Goal: Task Accomplishment & Management: Manage account settings

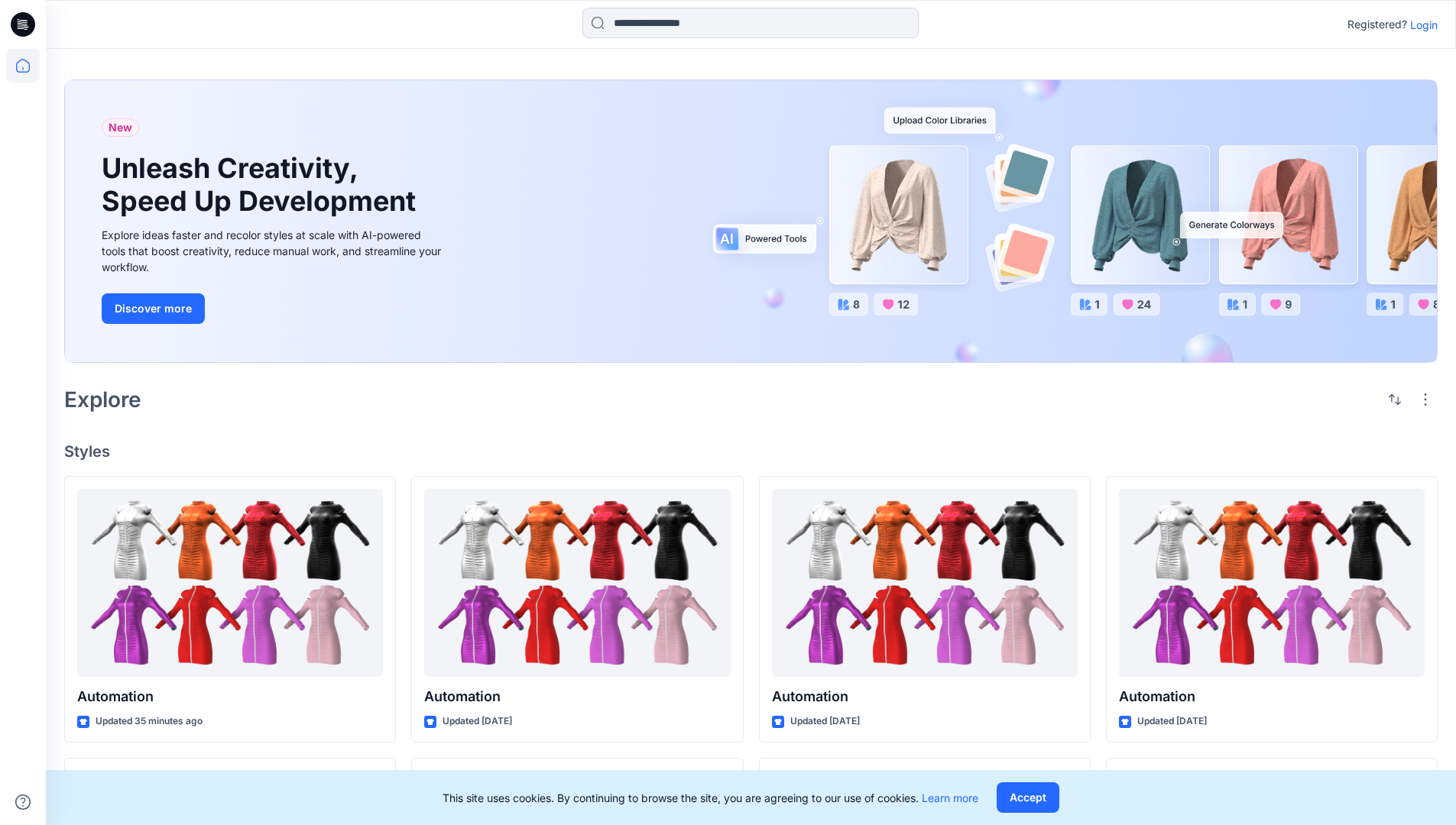
click at [1420, 24] on p "Login" at bounding box center [1424, 25] width 28 height 16
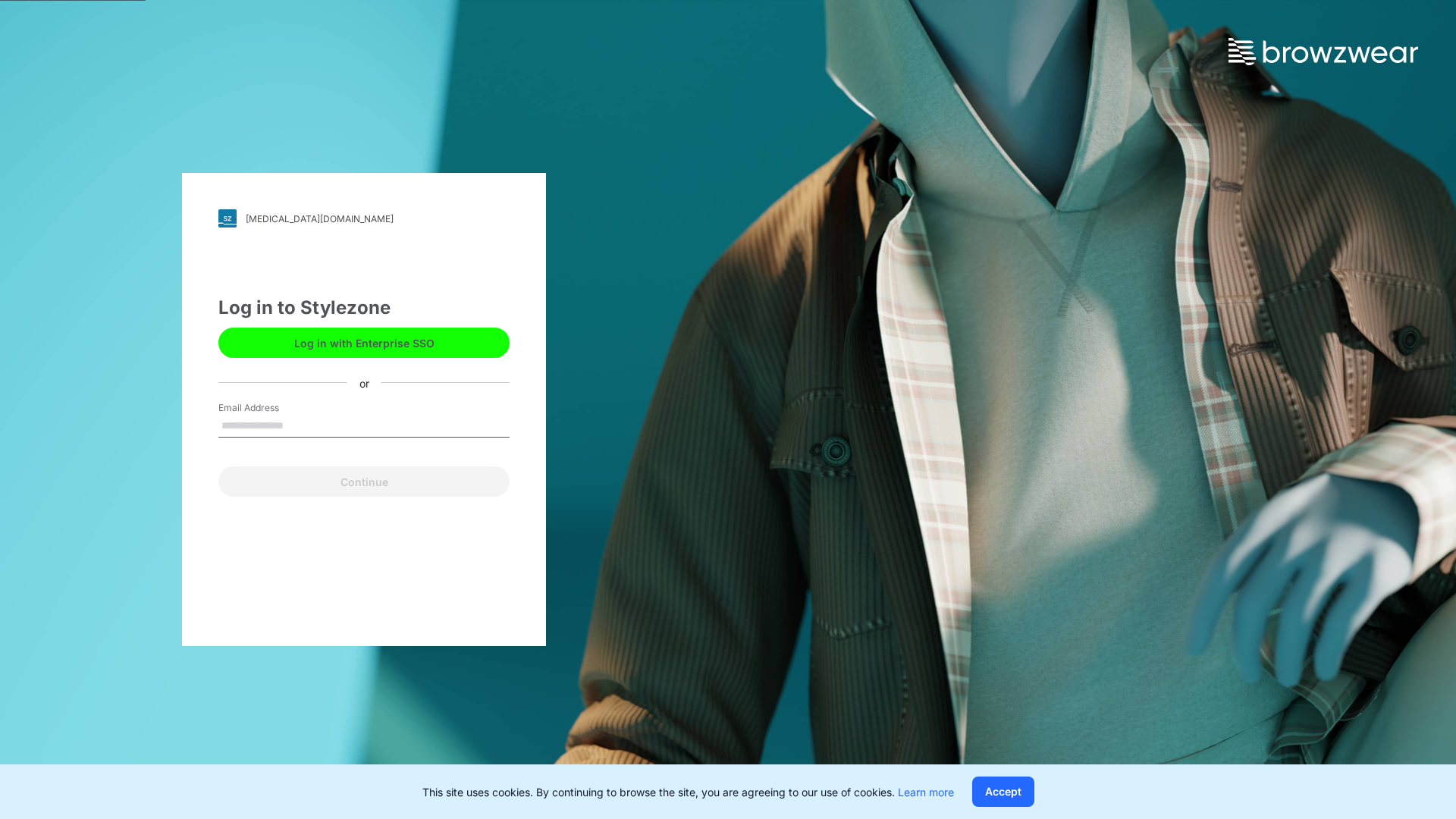
click at [299, 425] on input "Email Address" at bounding box center [364, 425] width 291 height 22
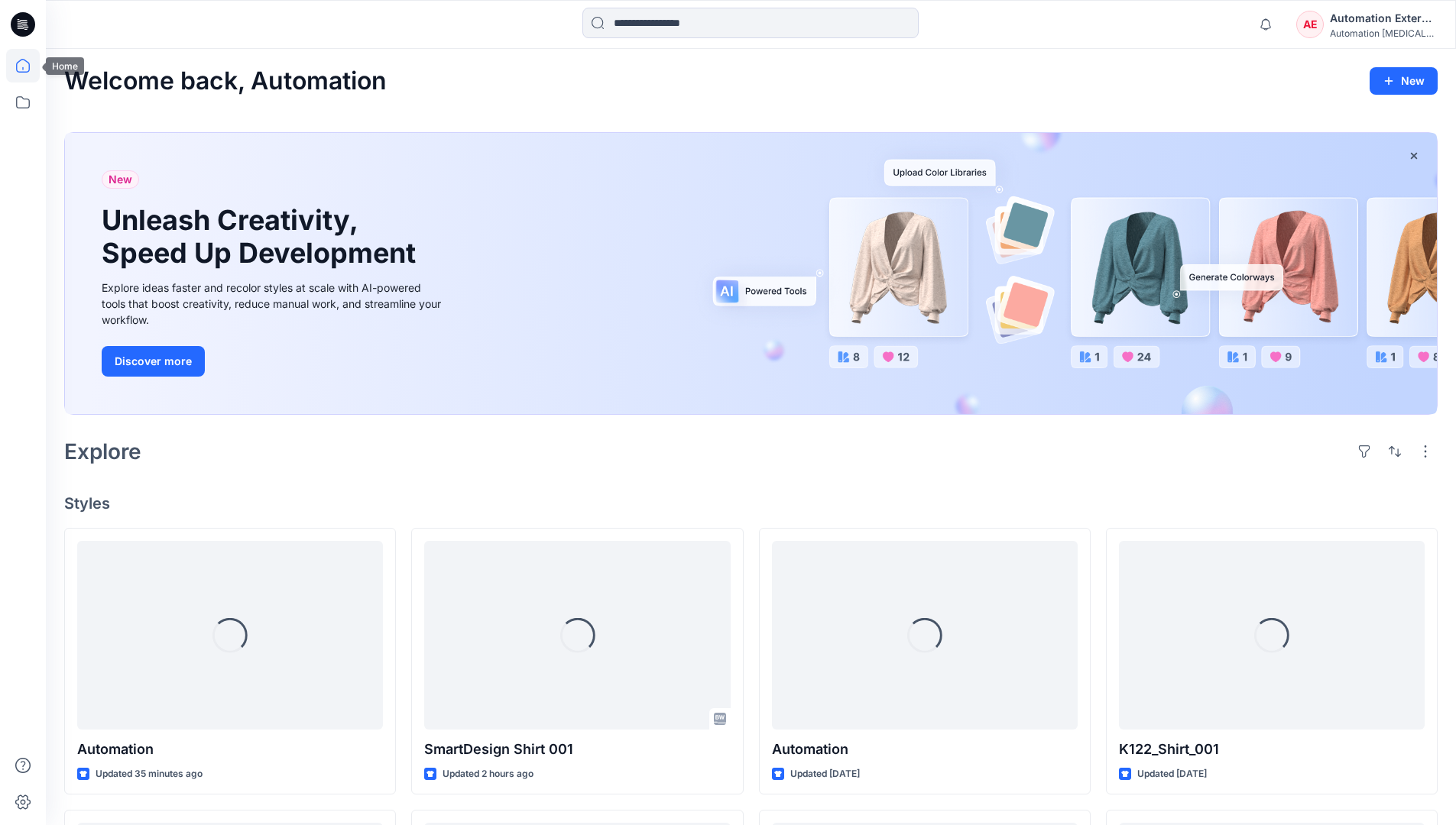
click at [29, 66] on icon at bounding box center [22, 65] width 13 height 13
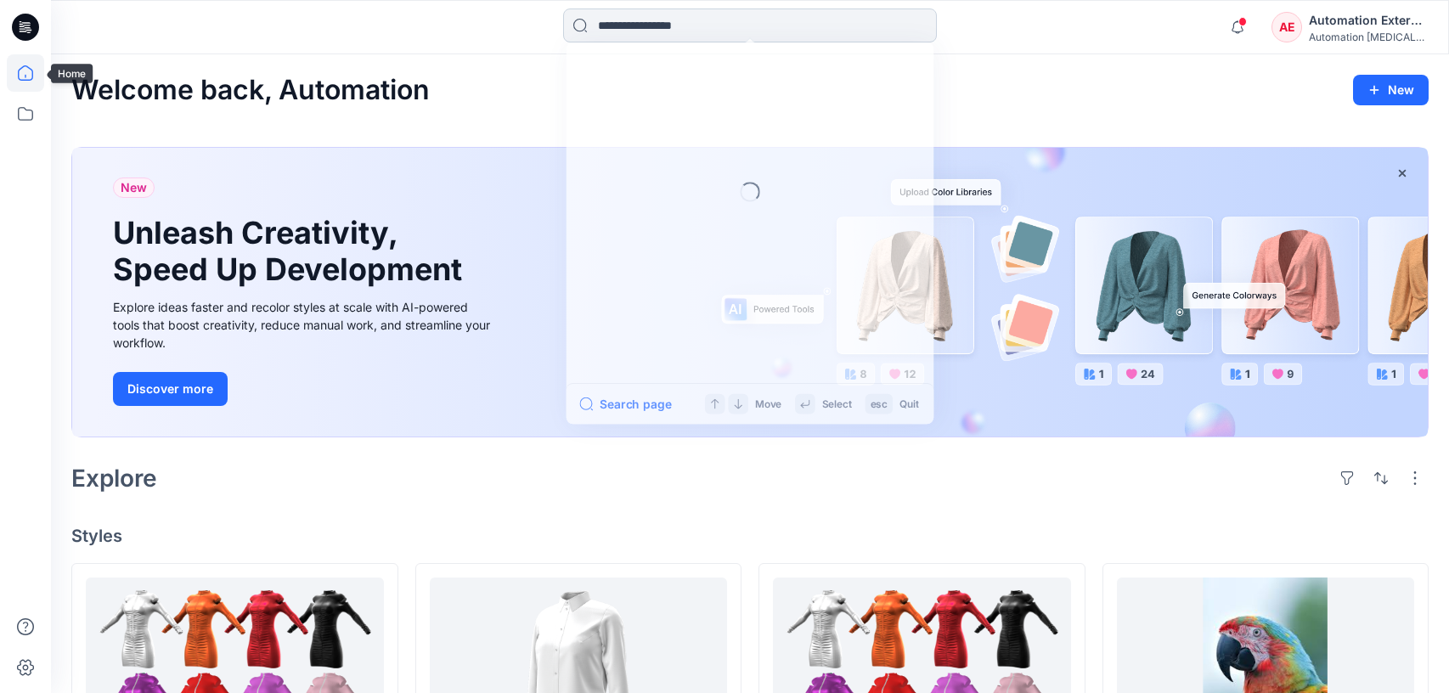
click at [662, 34] on input at bounding box center [750, 25] width 374 height 34
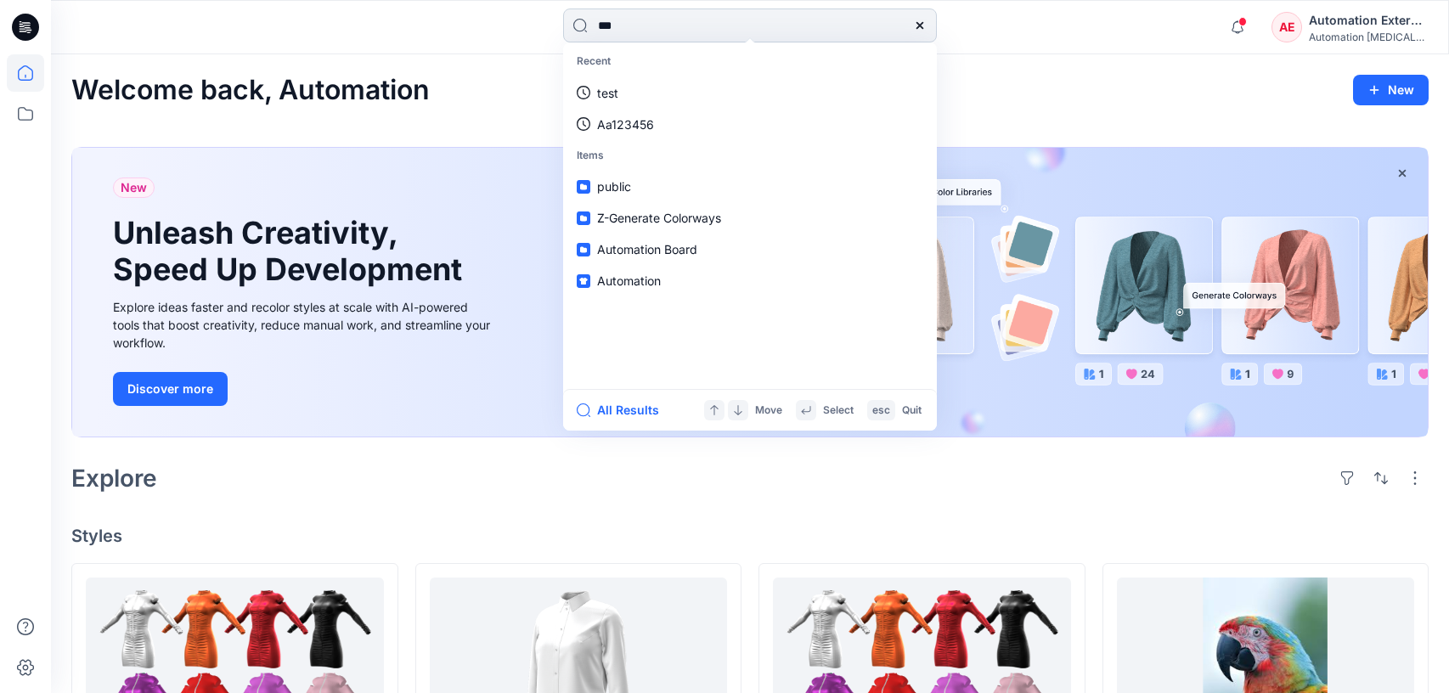
type input "****"
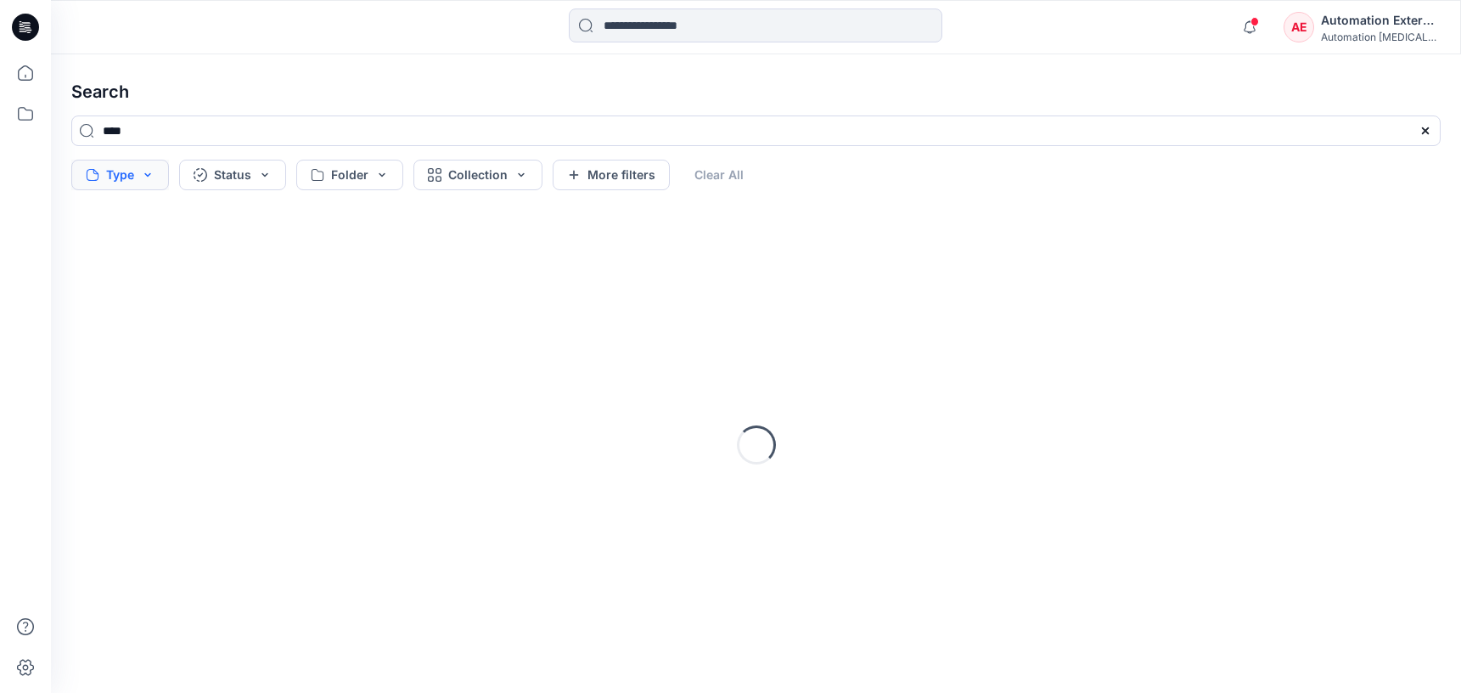
click at [127, 178] on button "Type" at bounding box center [120, 175] width 98 height 31
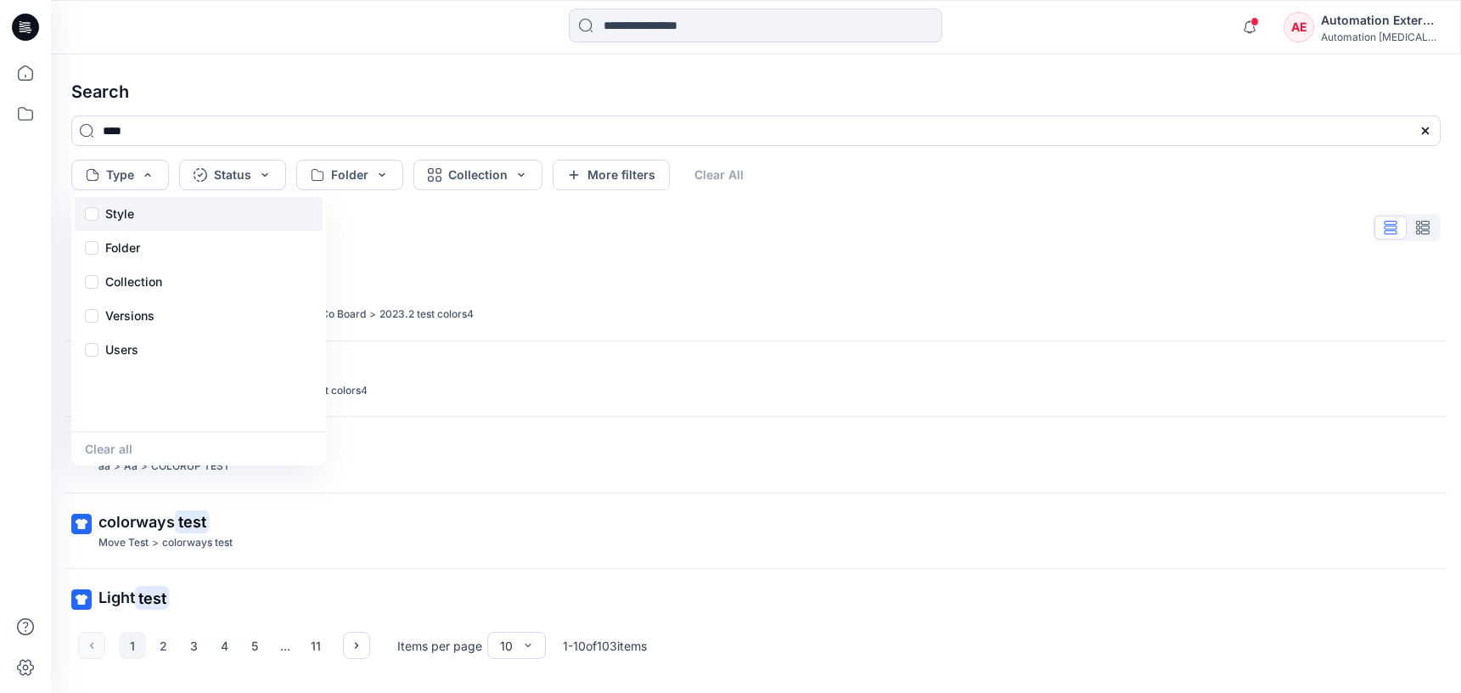
click at [125, 219] on p "Style" at bounding box center [119, 214] width 29 height 20
click at [145, 252] on div "Folder" at bounding box center [199, 248] width 248 height 34
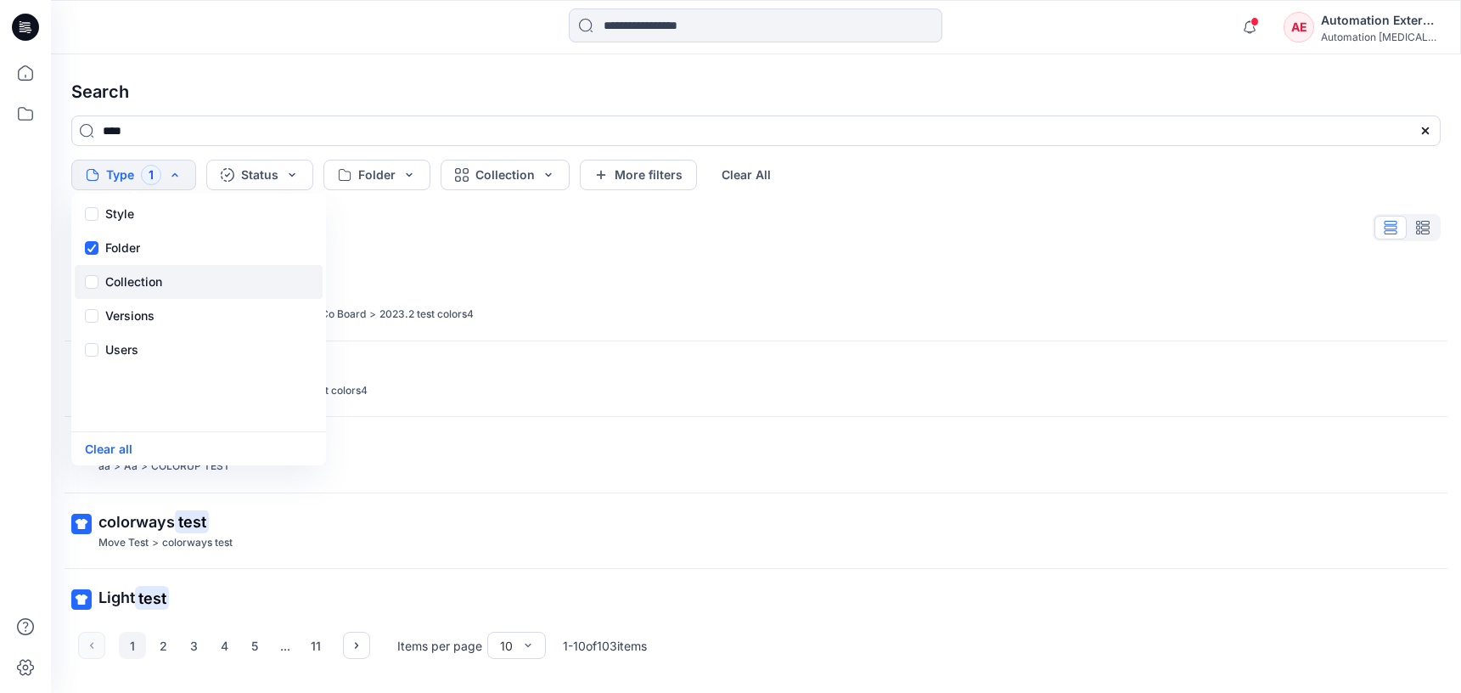
click at [147, 274] on p "Collection" at bounding box center [133, 282] width 57 height 20
click at [152, 311] on p "Versions" at bounding box center [129, 316] width 49 height 20
click at [139, 357] on div "Users" at bounding box center [199, 350] width 248 height 34
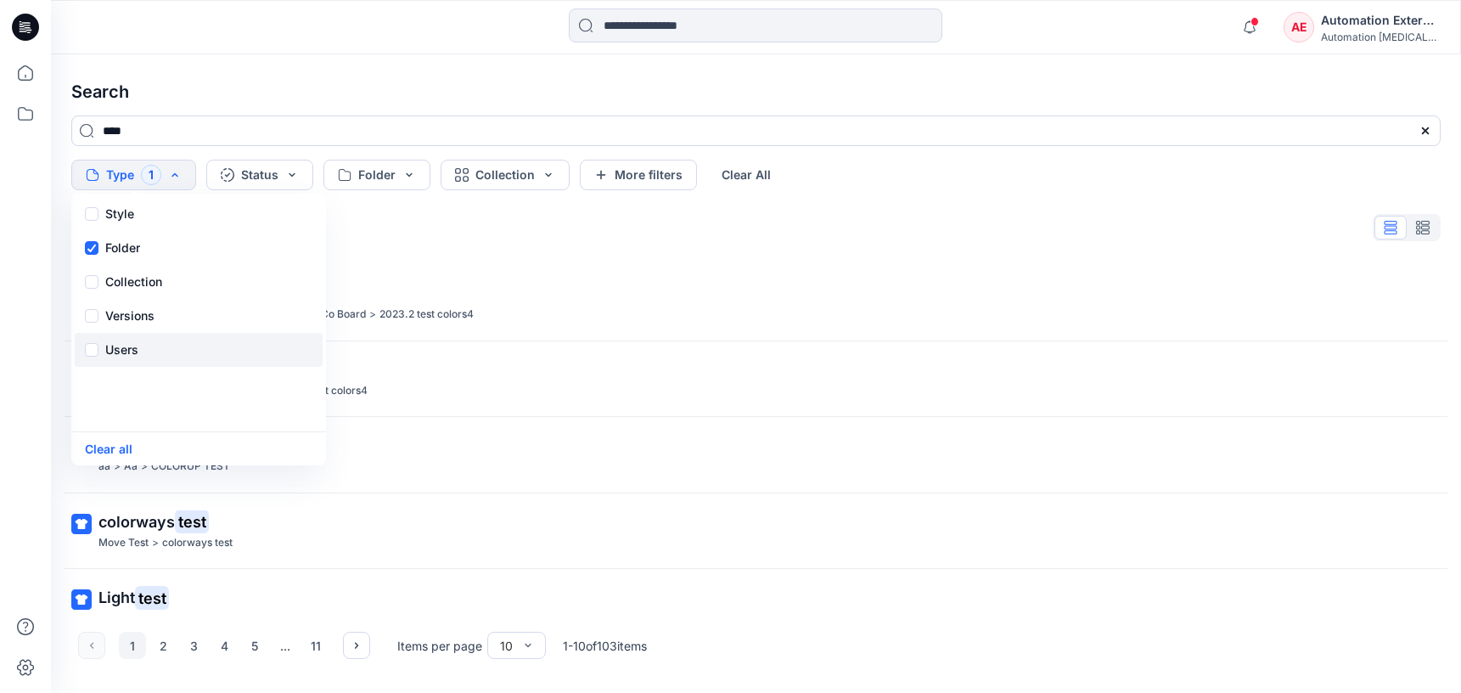
click at [139, 357] on div "Users" at bounding box center [199, 350] width 248 height 34
click at [273, 183] on button "Status" at bounding box center [259, 175] width 107 height 31
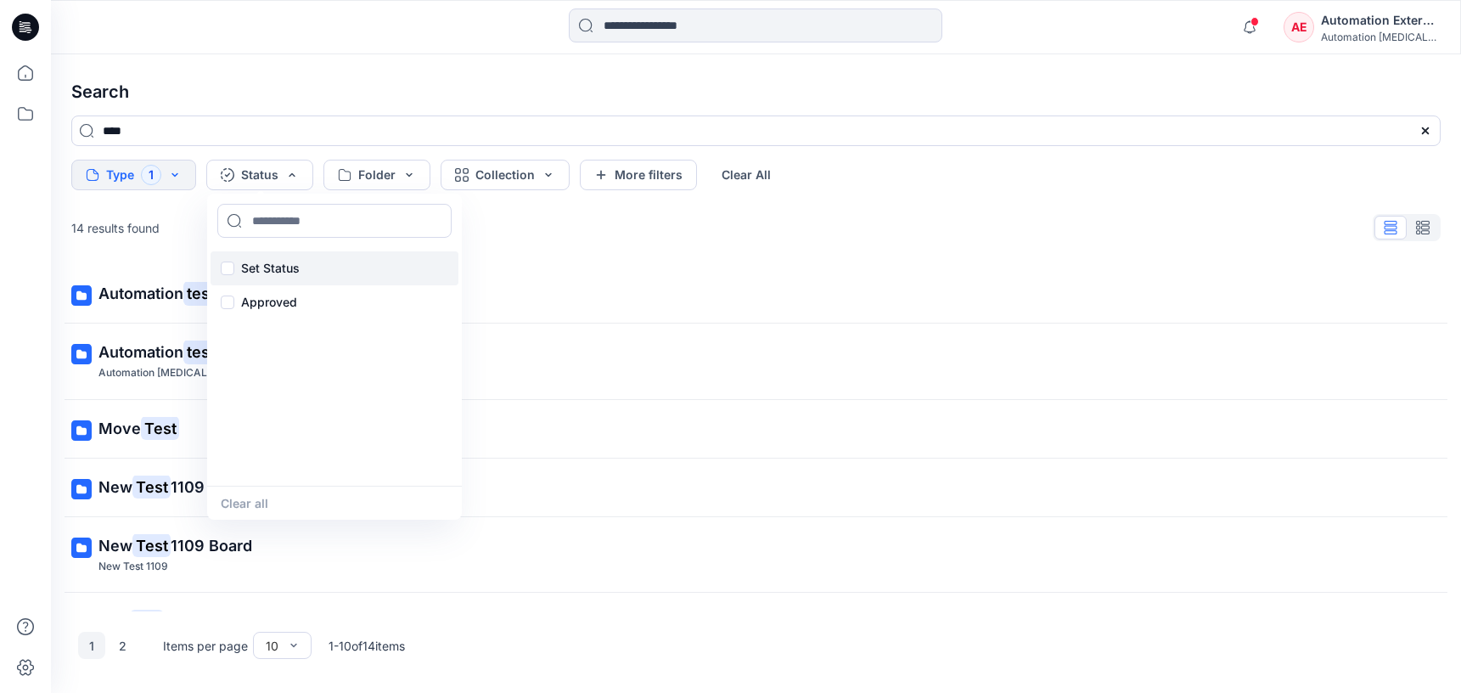
click at [273, 263] on p "Set Status" at bounding box center [270, 268] width 59 height 20
click at [286, 222] on input at bounding box center [334, 221] width 234 height 34
type input "**********"
click at [270, 266] on p "Set Status" at bounding box center [270, 268] width 59 height 20
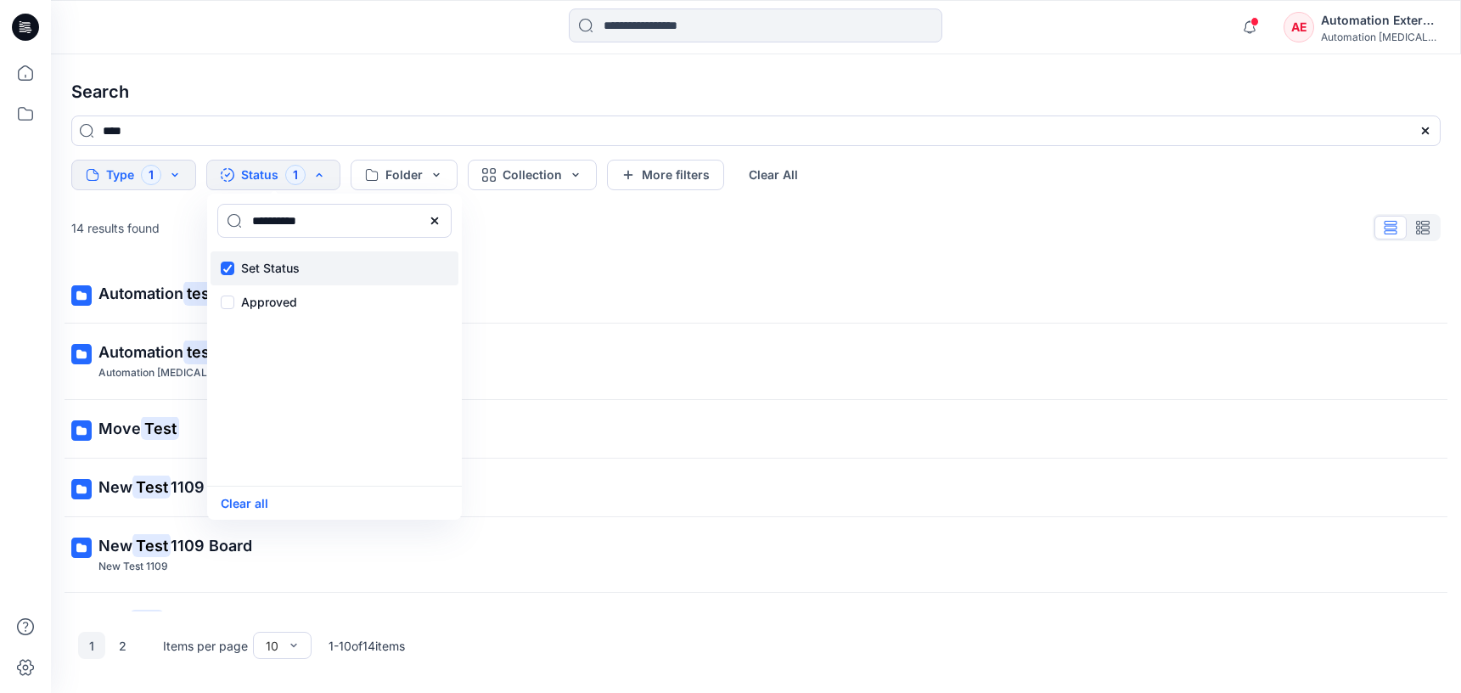
click at [270, 266] on p "Set Status" at bounding box center [270, 268] width 59 height 20
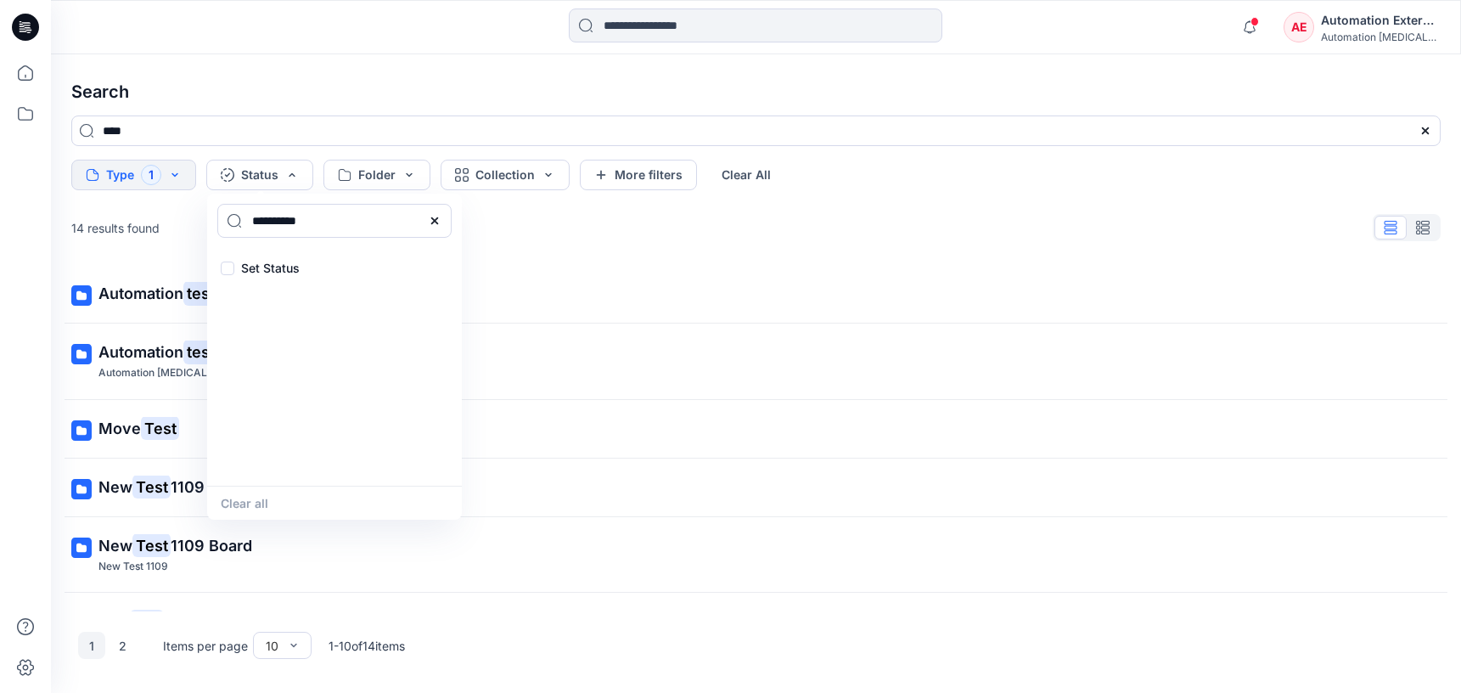
click at [439, 224] on icon at bounding box center [435, 221] width 14 height 14
click at [369, 226] on input at bounding box center [334, 221] width 234 height 34
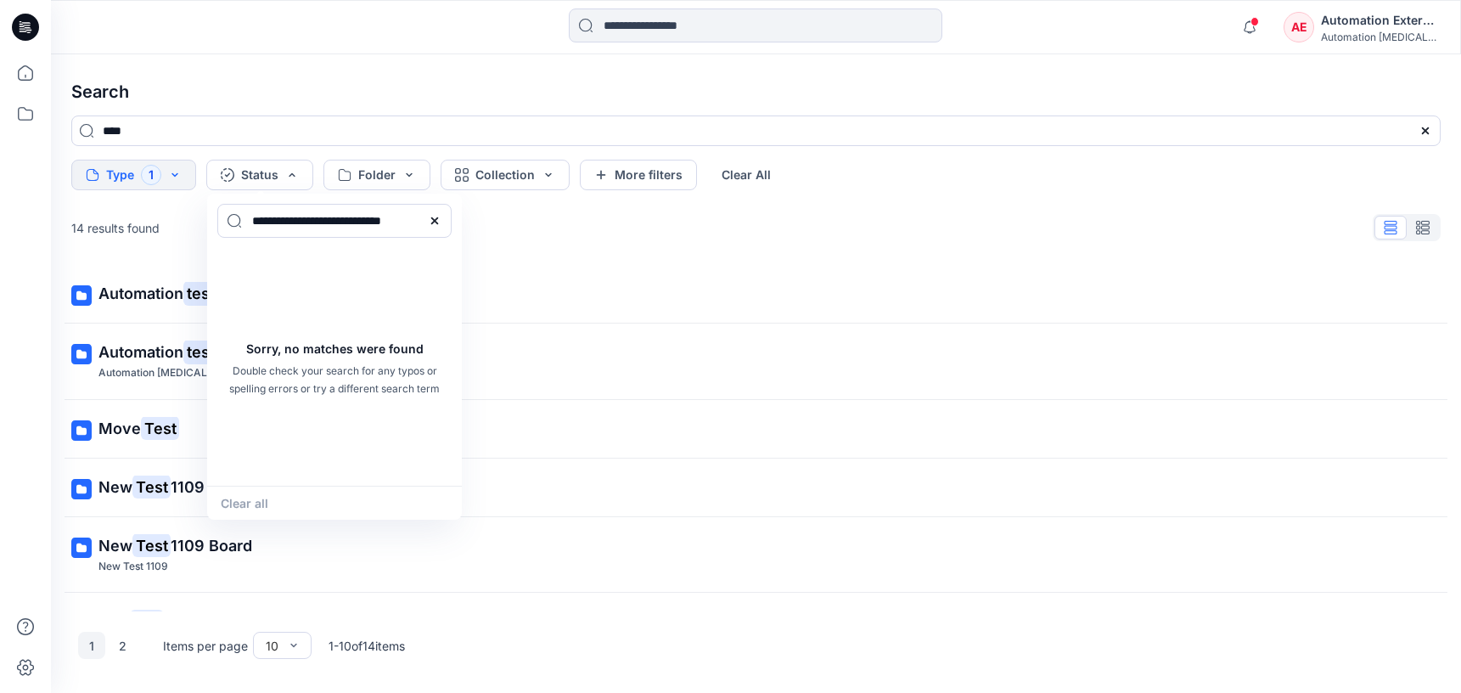
type input "**********"
click at [262, 498] on div "Clear all" at bounding box center [334, 503] width 255 height 34
click at [440, 221] on icon at bounding box center [435, 221] width 14 height 14
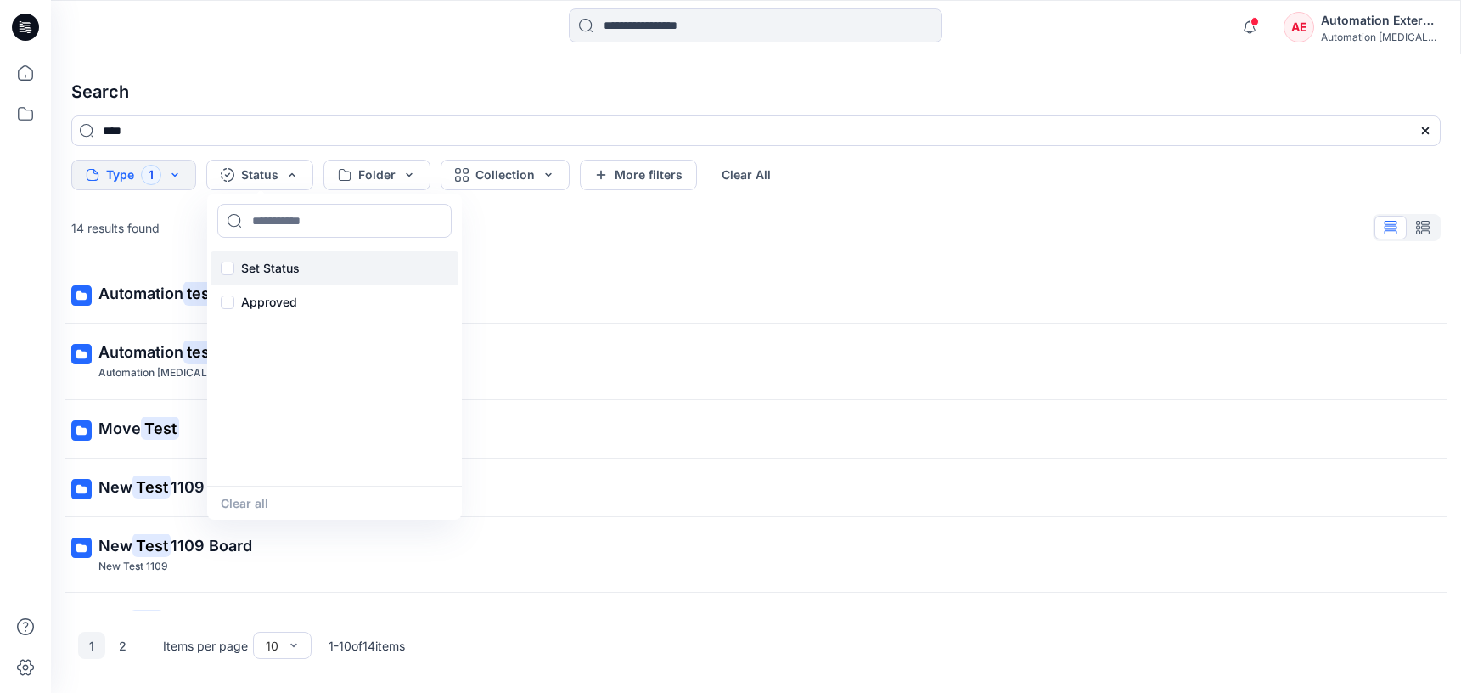
click at [276, 265] on p "Set Status" at bounding box center [270, 268] width 59 height 20
click at [262, 504] on button "Clear all" at bounding box center [245, 503] width 48 height 20
click at [390, 175] on button "Folder" at bounding box center [377, 175] width 107 height 31
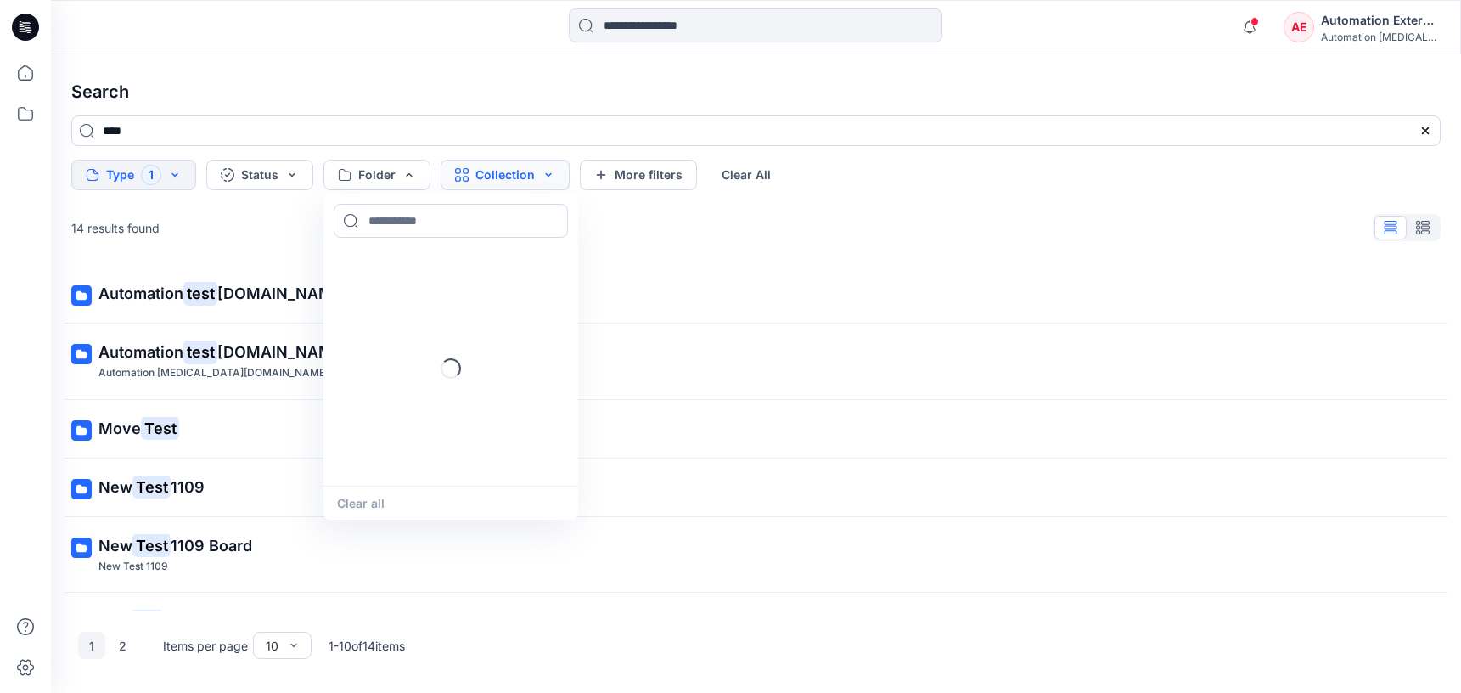
click at [486, 180] on button "Collection" at bounding box center [505, 175] width 129 height 31
click at [675, 171] on button "More filters" at bounding box center [638, 175] width 117 height 31
click at [742, 171] on button "Metadata" at bounding box center [785, 175] width 124 height 31
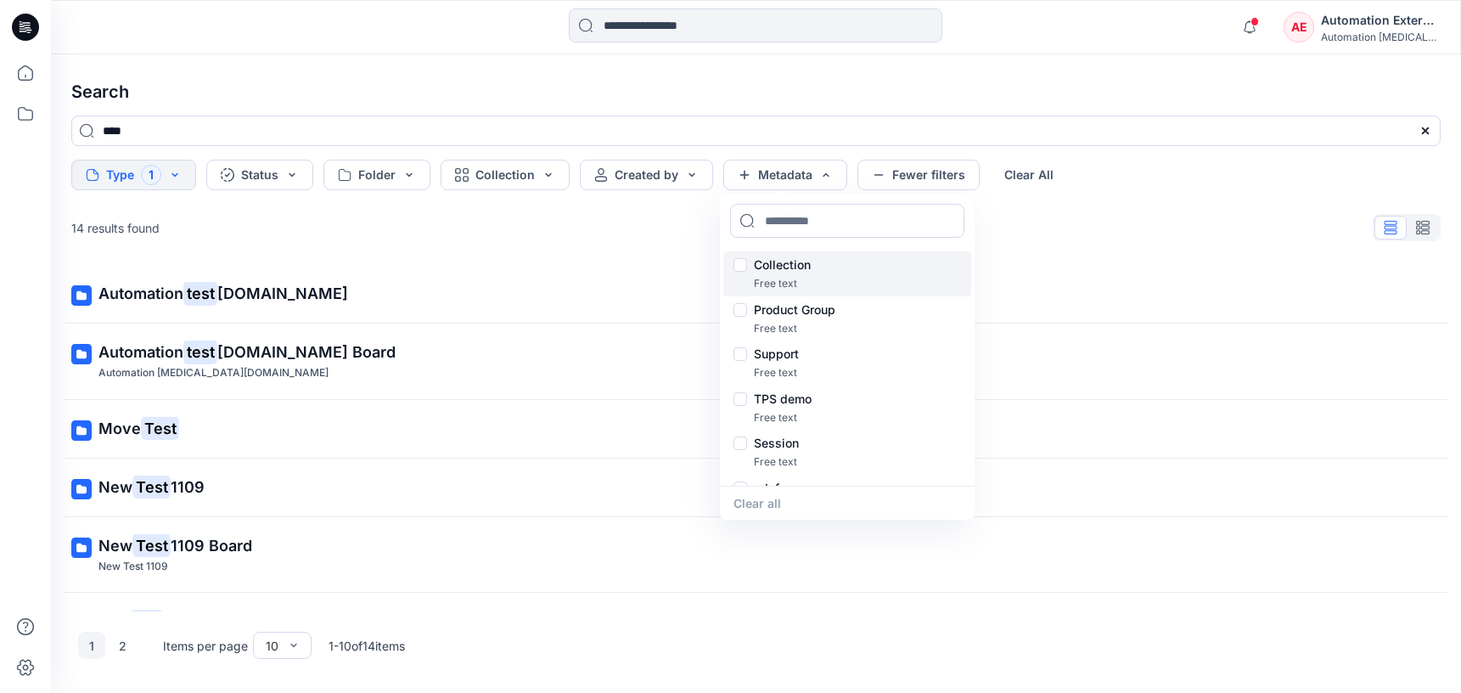
click at [789, 267] on p "Collection" at bounding box center [782, 265] width 57 height 20
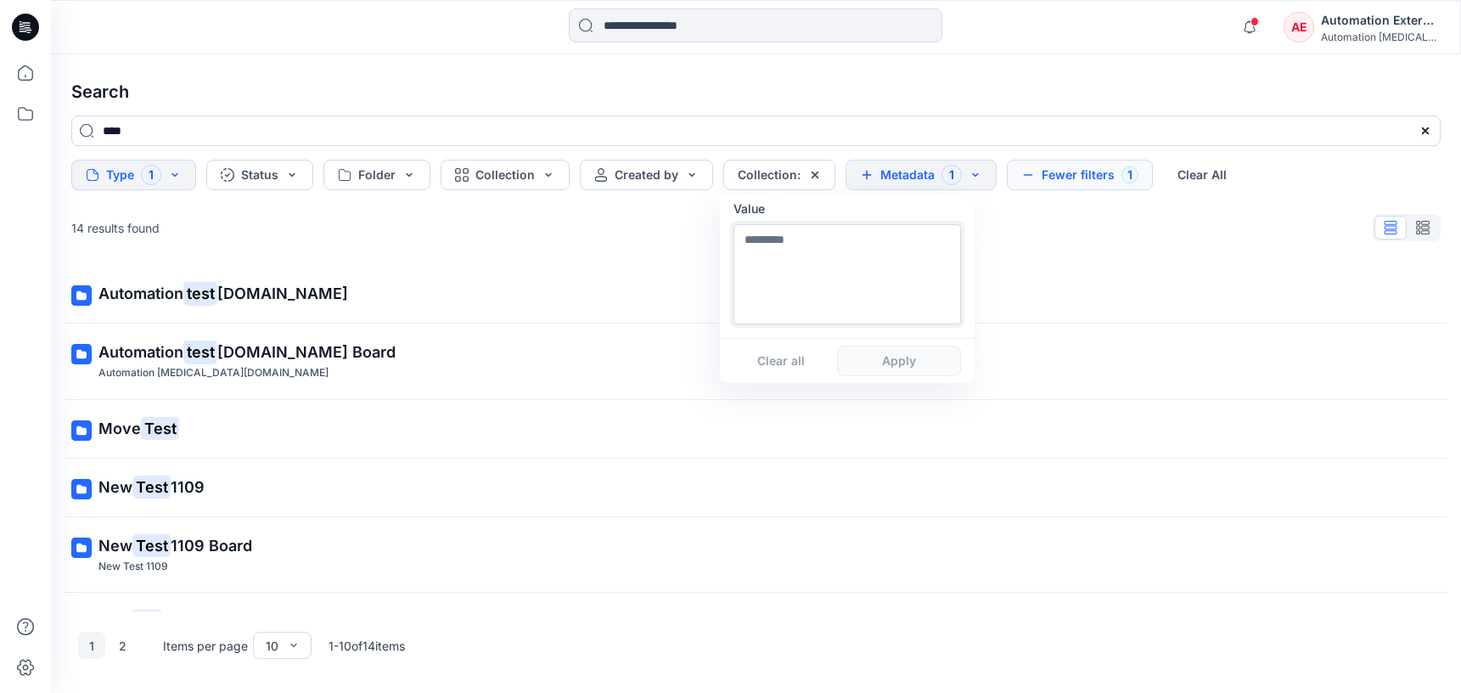
click at [789, 295] on textarea at bounding box center [848, 274] width 228 height 100
type textarea "**********"
click at [898, 370] on button "Apply" at bounding box center [899, 361] width 124 height 31
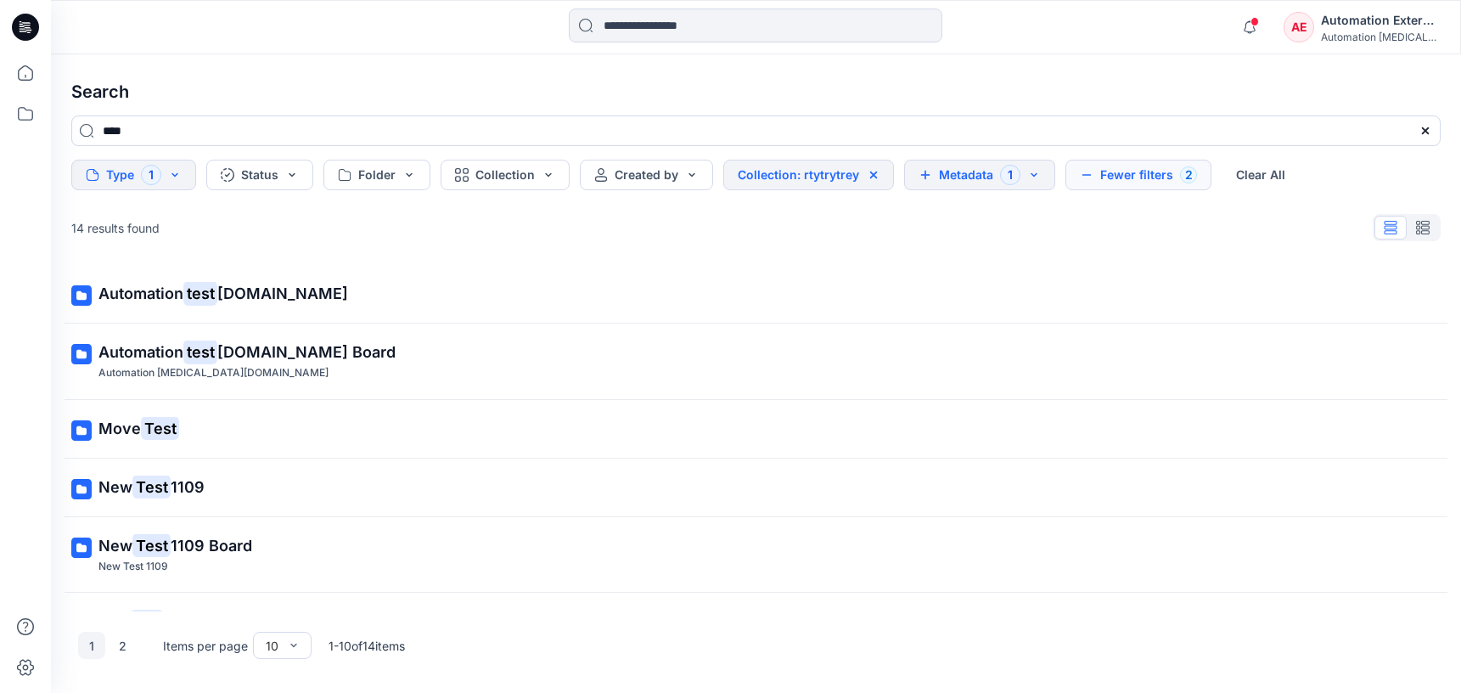
click at [975, 178] on button "Metadata 1" at bounding box center [979, 175] width 151 height 31
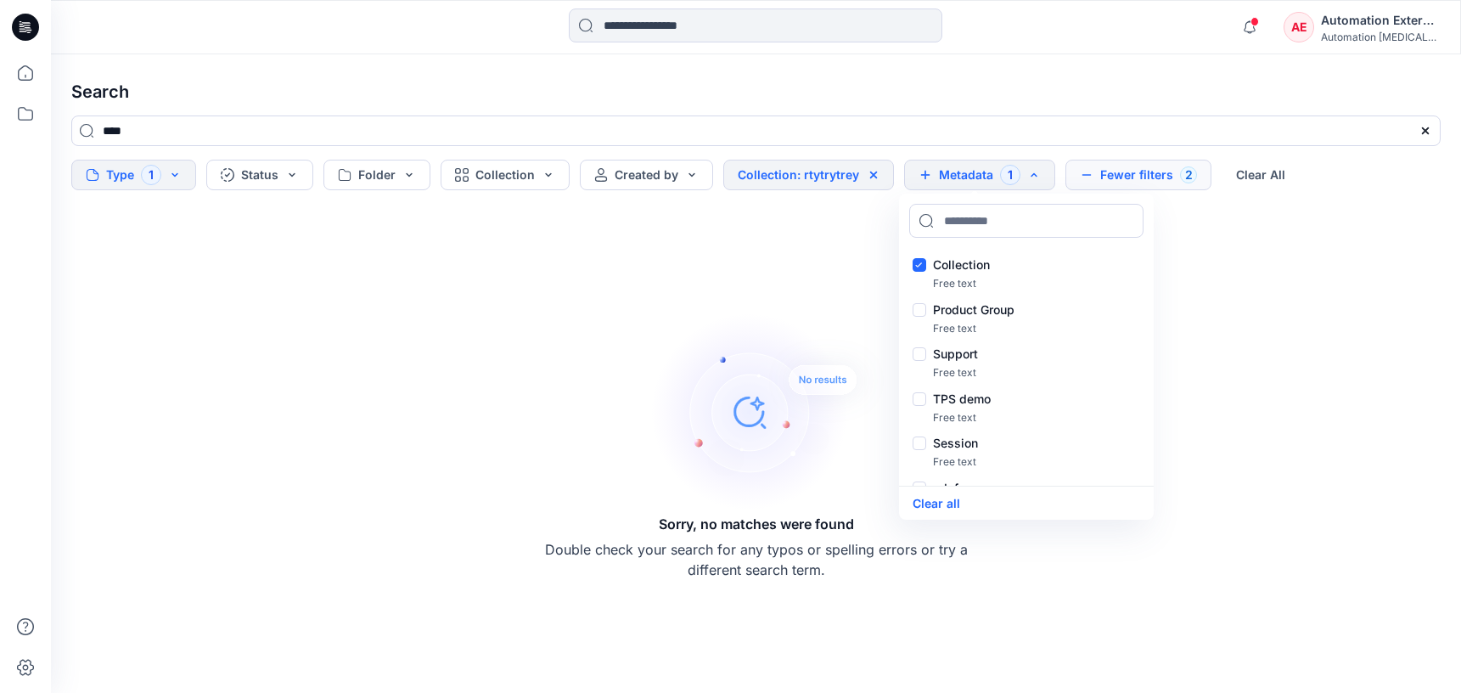
click at [1133, 170] on button "Fewer filters 2" at bounding box center [1139, 175] width 146 height 31
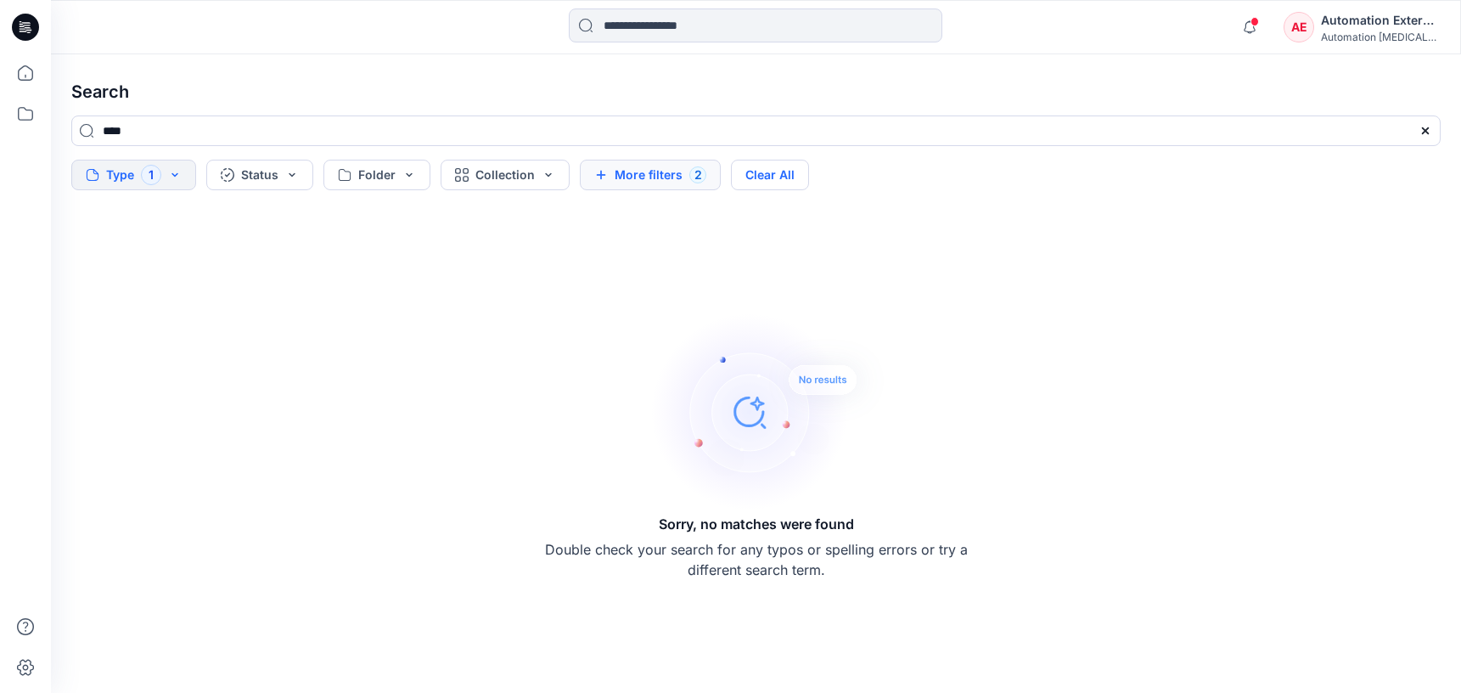
click at [796, 178] on button "Clear All" at bounding box center [770, 175] width 78 height 31
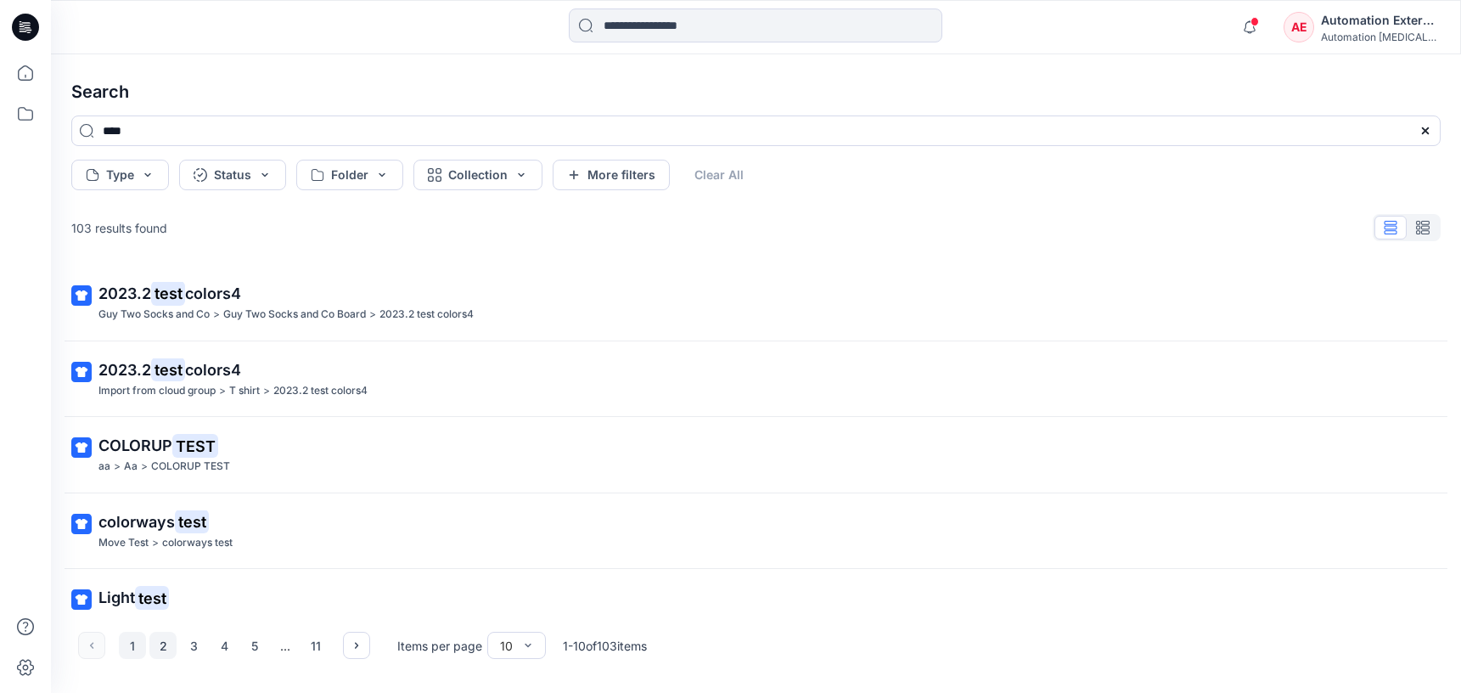
click at [158, 647] on button "2" at bounding box center [162, 645] width 27 height 27
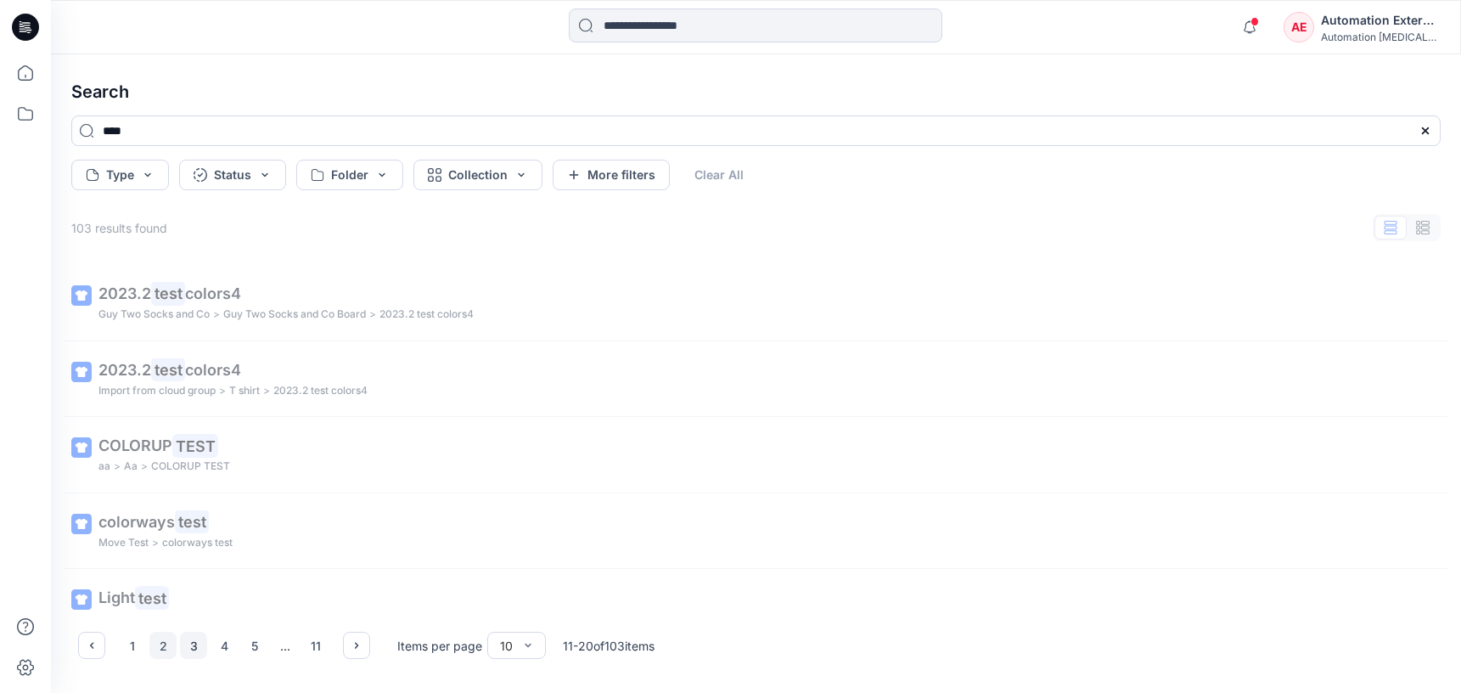
click at [197, 647] on button "3" at bounding box center [193, 645] width 27 height 27
click at [355, 645] on icon "button" at bounding box center [357, 646] width 14 height 14
click at [103, 645] on button "button" at bounding box center [91, 645] width 27 height 27
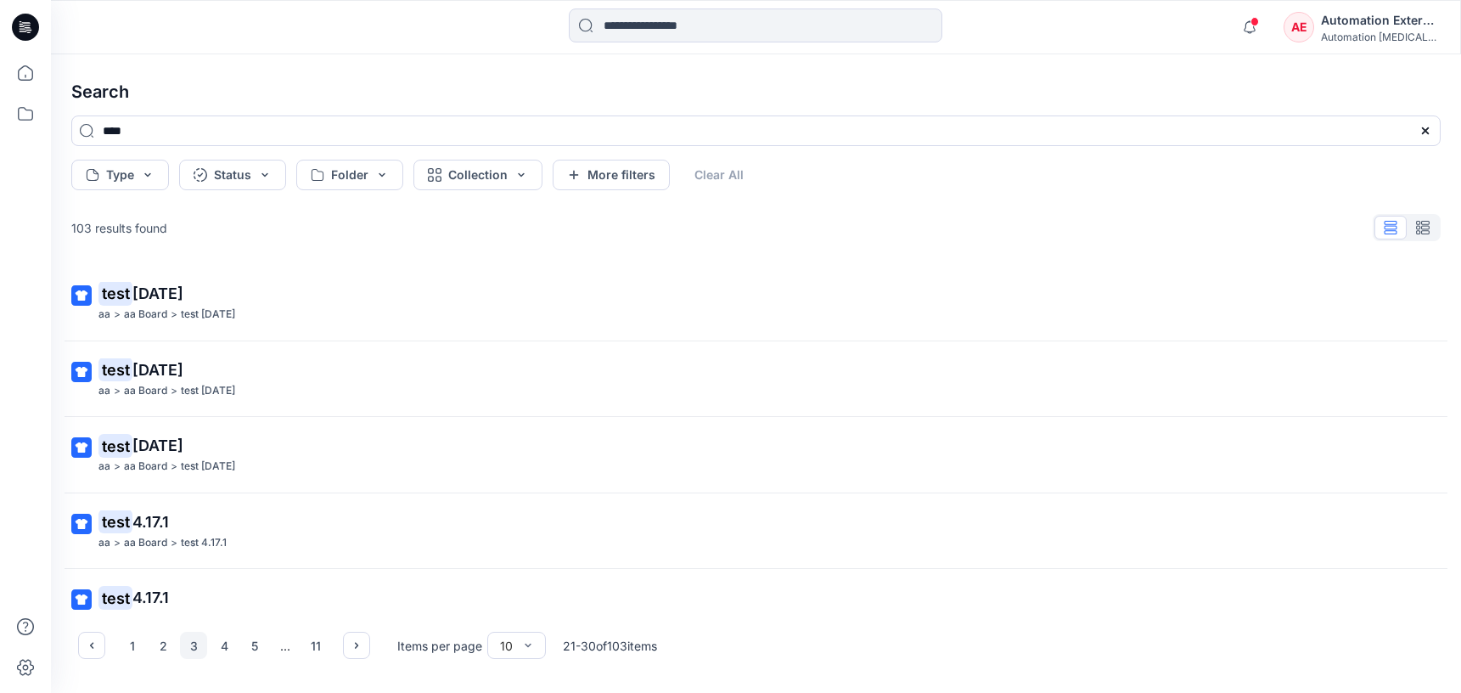
click at [1382, 26] on div "Automation External" at bounding box center [1380, 20] width 119 height 20
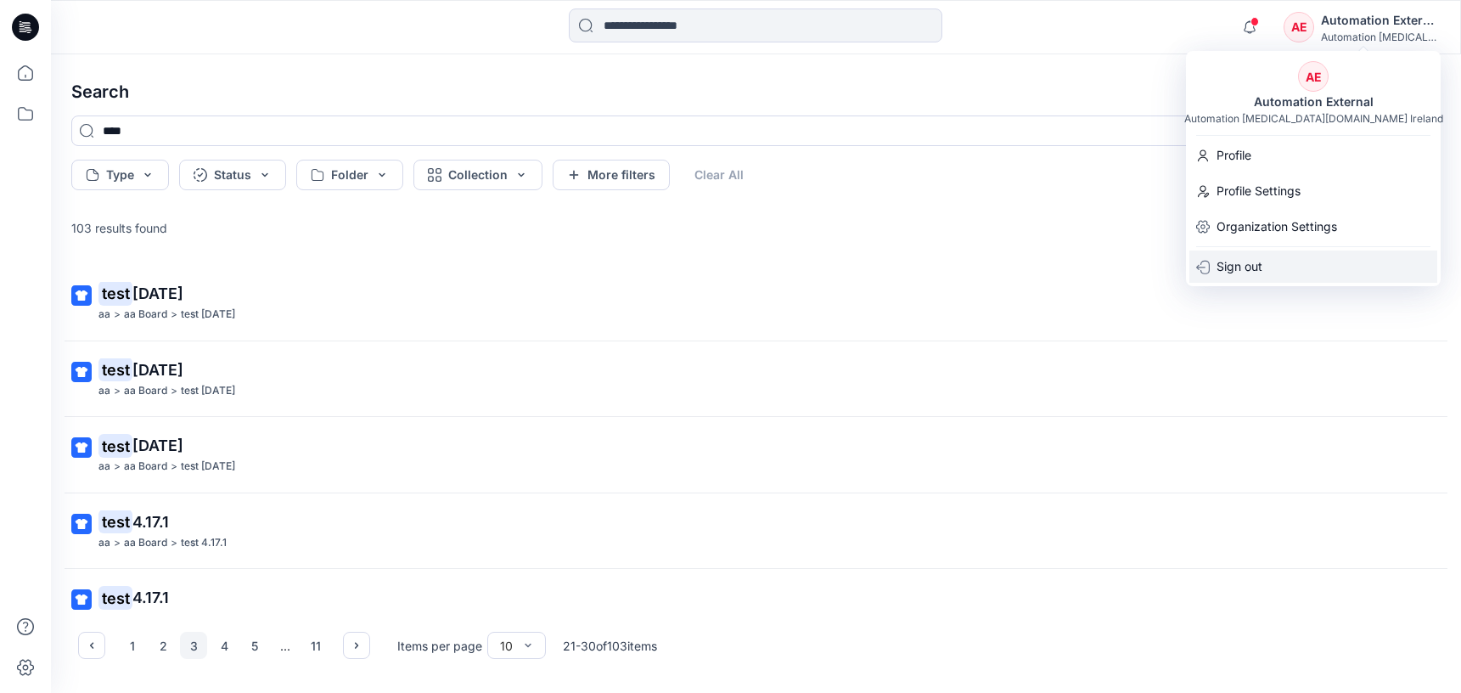
click at [1272, 264] on div "Sign out" at bounding box center [1314, 267] width 248 height 32
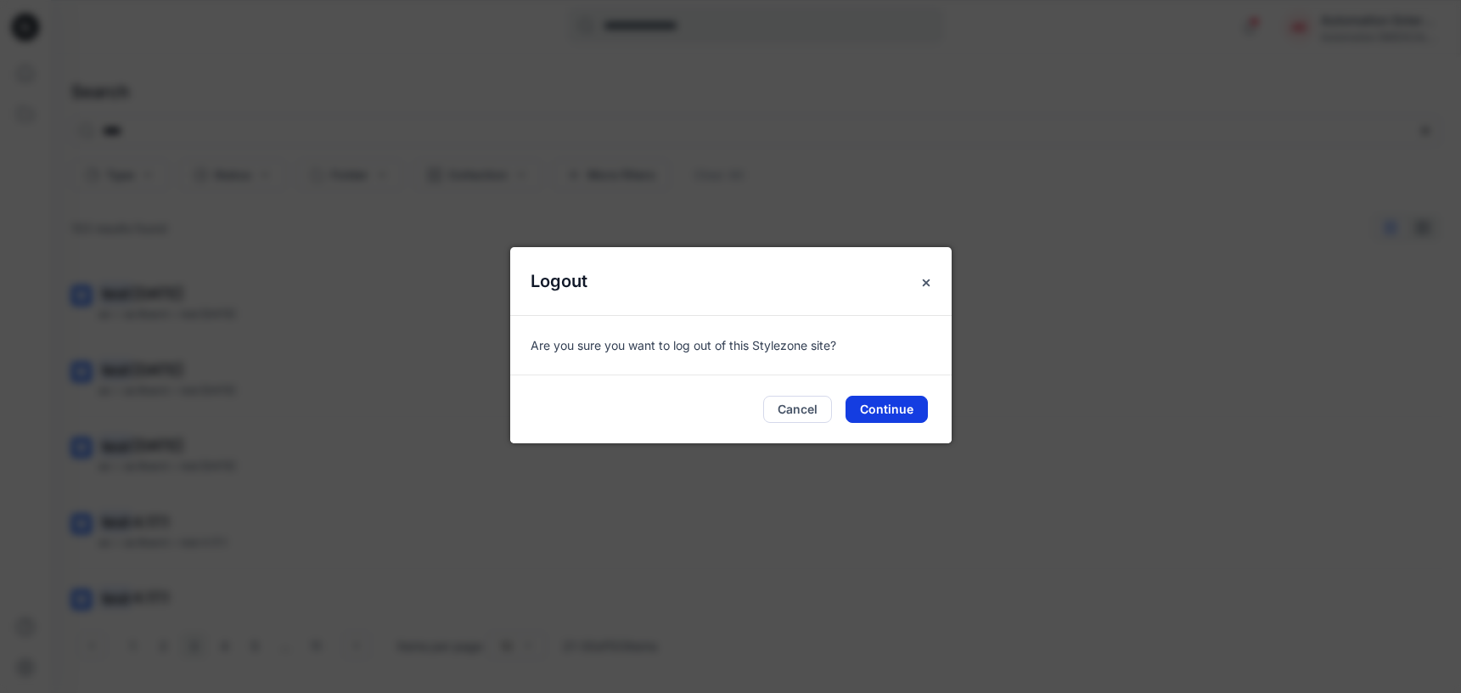
click at [897, 402] on button "Continue" at bounding box center [887, 409] width 82 height 27
